Goal: Information Seeking & Learning: Learn about a topic

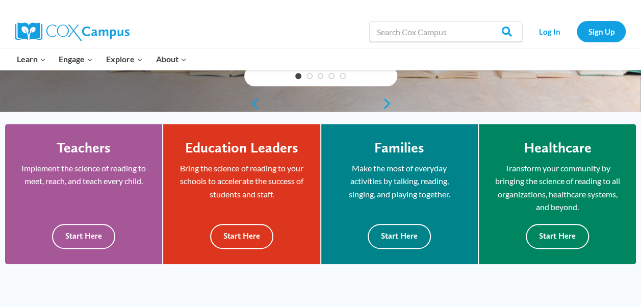
scroll to position [238, 0]
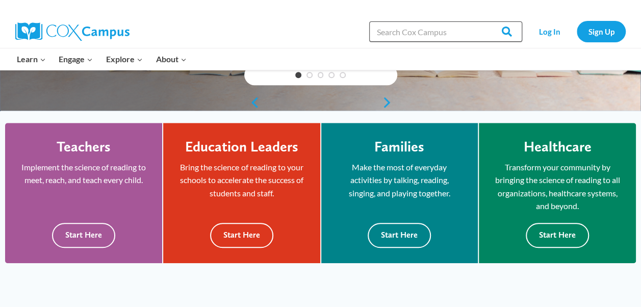
click at [433, 34] on input "Search in [URL][DOMAIN_NAME]" at bounding box center [445, 31] width 153 height 20
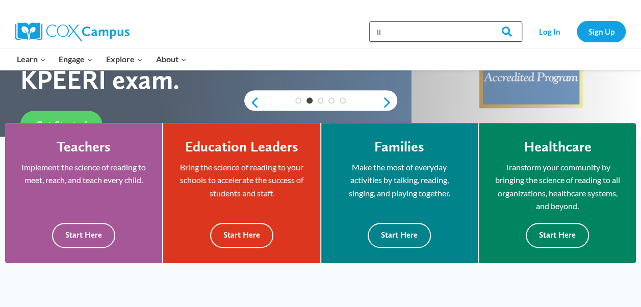
type input "l"
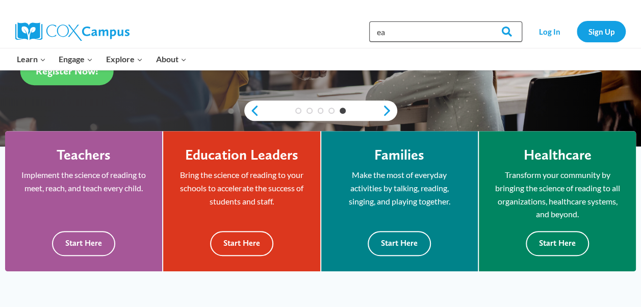
type input "e"
type input ";"
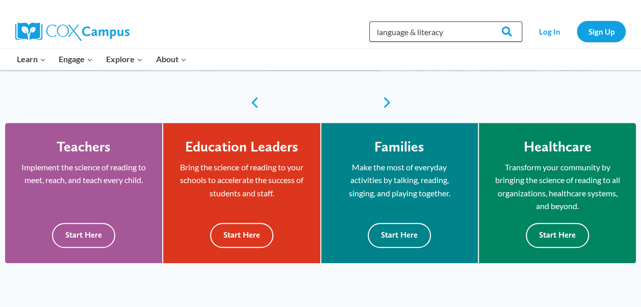
type input "language & literacy"
click at [482, 21] on input "Search" at bounding box center [502, 31] width 40 height 20
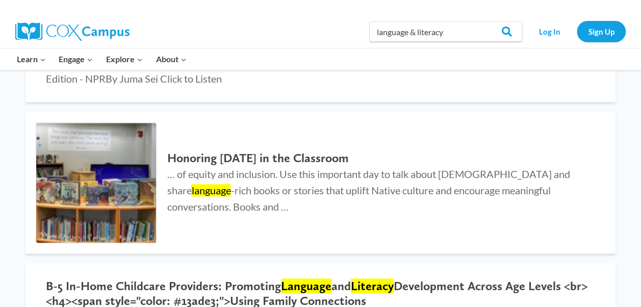
scroll to position [417, 0]
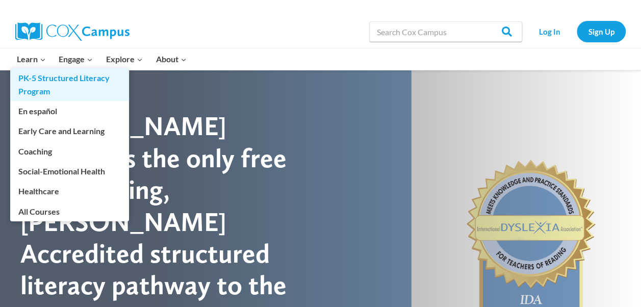
click at [44, 78] on link "PK-5 Structured Literacy Program" at bounding box center [69, 84] width 119 height 33
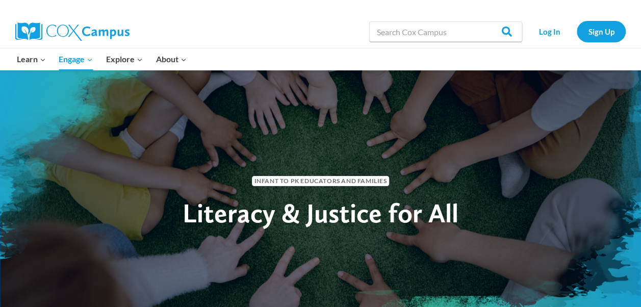
click at [202, 182] on div "Infant to PK Educators and Families" at bounding box center [320, 179] width 413 height 16
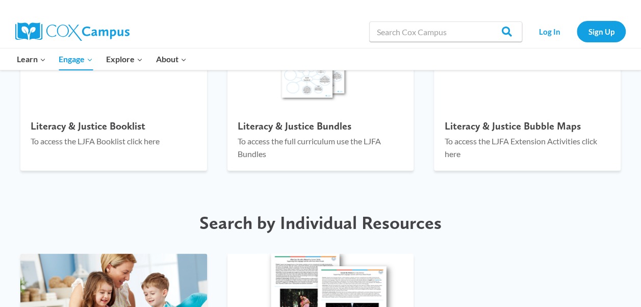
scroll to position [1217, 0]
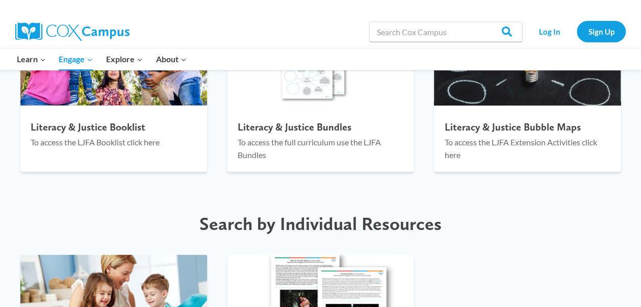
click at [202, 182] on div "Easy access to the Literacy & Justice for All Curriculum Literacy & Justice Boo…" at bounding box center [320, 56] width 641 height 270
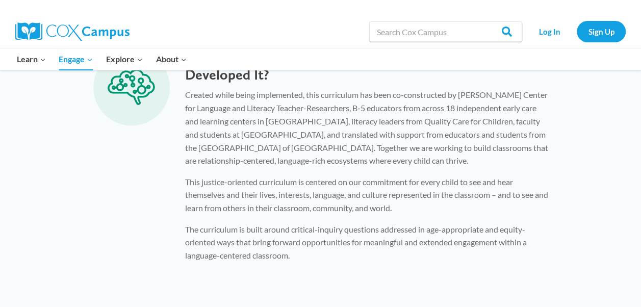
scroll to position [826, 0]
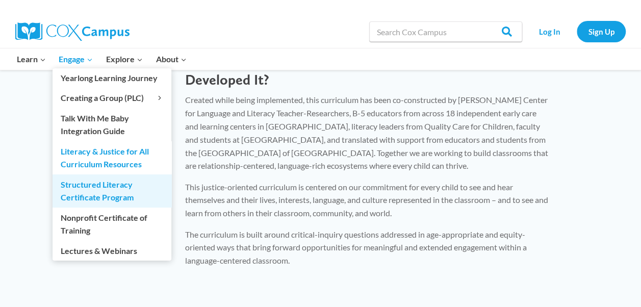
click at [110, 190] on link "Structured Literacy Certificate Program" at bounding box center [112, 190] width 119 height 33
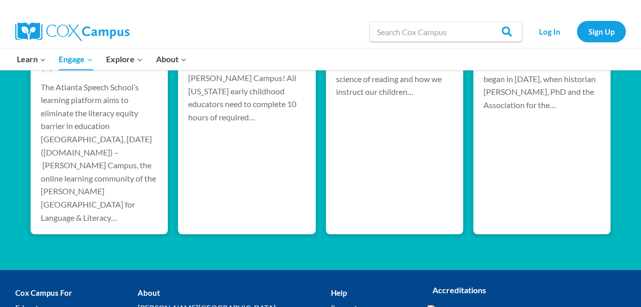
scroll to position [2180, 0]
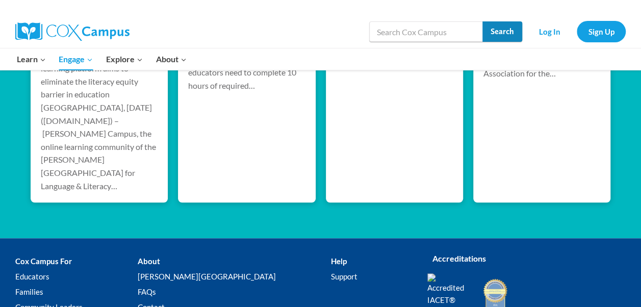
click at [505, 37] on input "Search" at bounding box center [502, 31] width 40 height 20
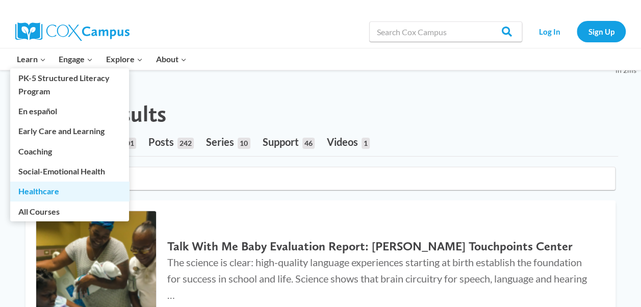
click at [69, 199] on link "Healthcare" at bounding box center [69, 191] width 119 height 19
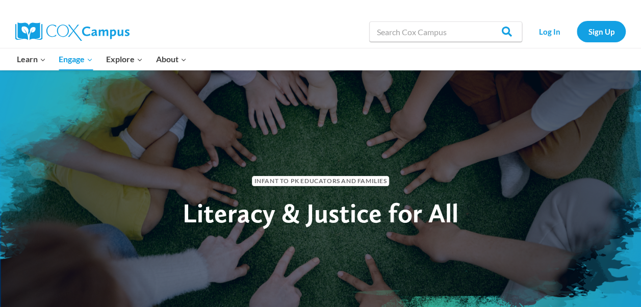
click at [208, 182] on div "Infant to PK Educators and Families" at bounding box center [320, 179] width 413 height 16
